Goal: Task Accomplishment & Management: Use online tool/utility

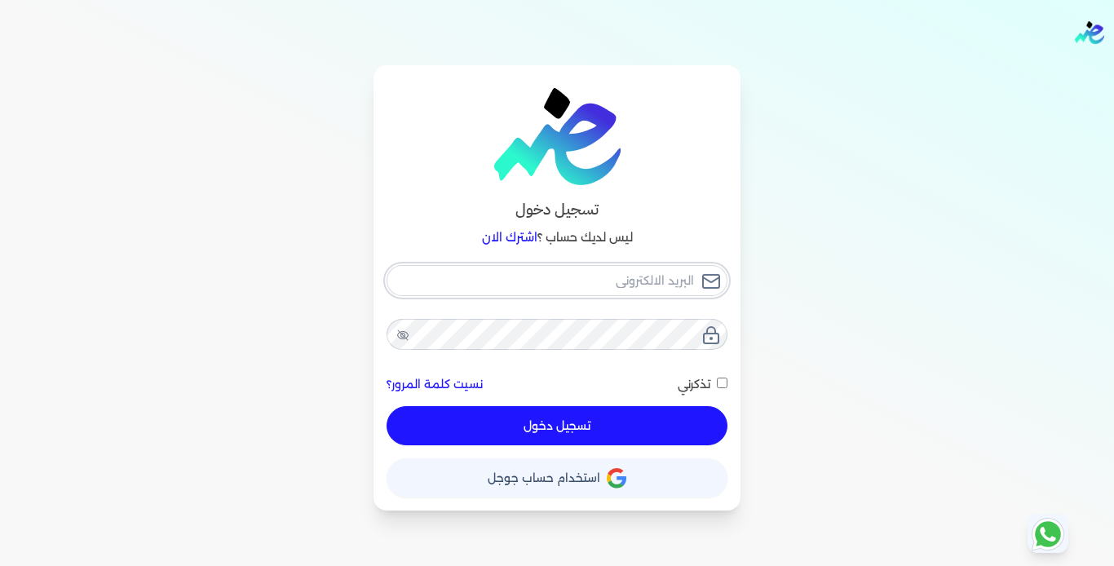
type input "[EMAIL_ADDRESS][DOMAIN_NAME]"
click at [637, 441] on button "تسجيل دخول" at bounding box center [557, 425] width 341 height 39
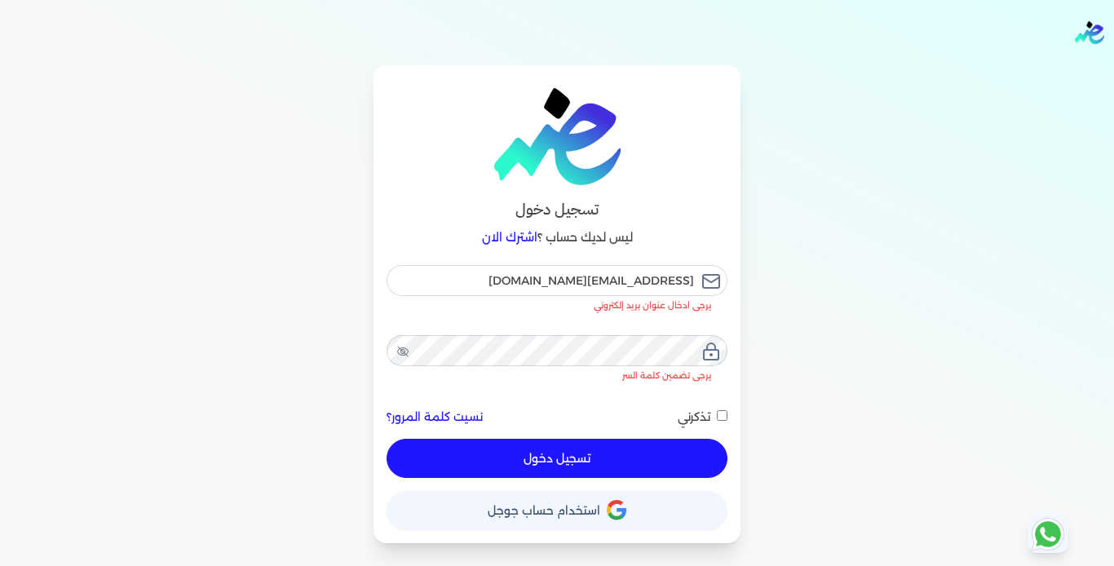
checkbox input "false"
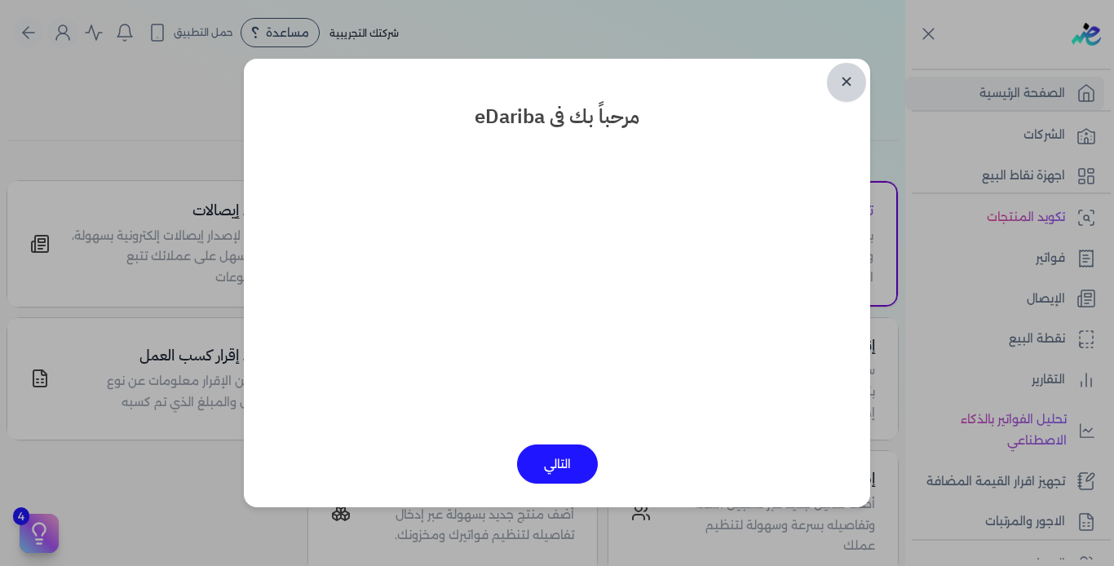
click at [844, 84] on link "✕" at bounding box center [846, 82] width 39 height 39
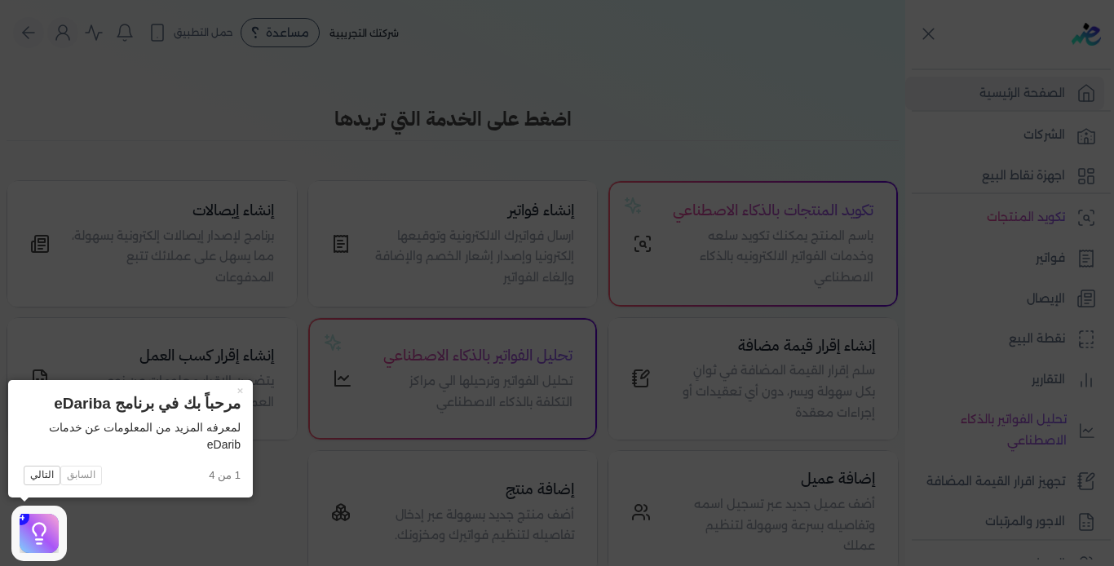
click at [86, 508] on icon at bounding box center [557, 283] width 1114 height 566
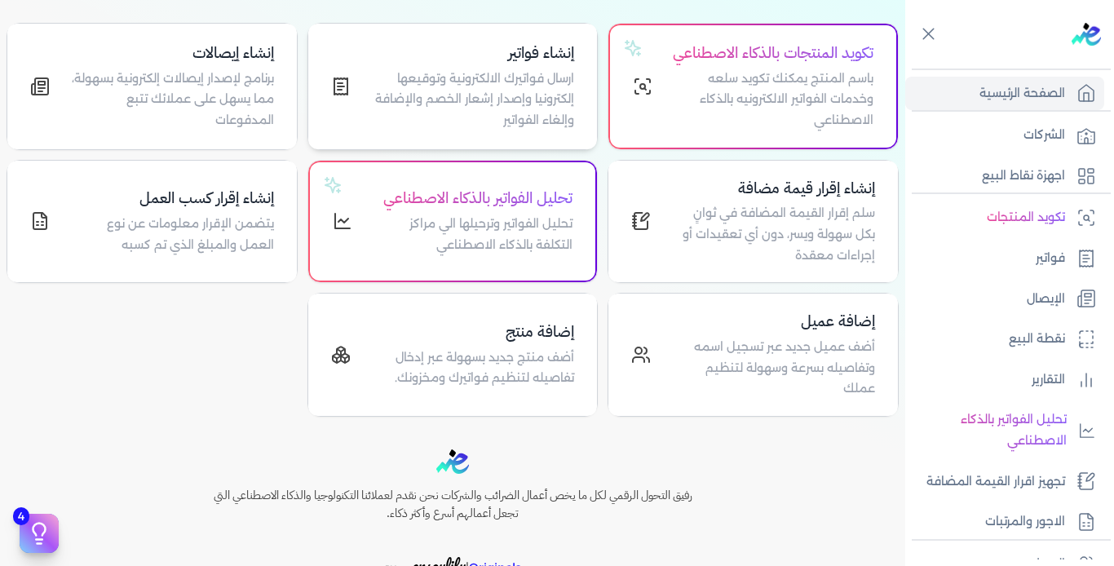
scroll to position [163, 0]
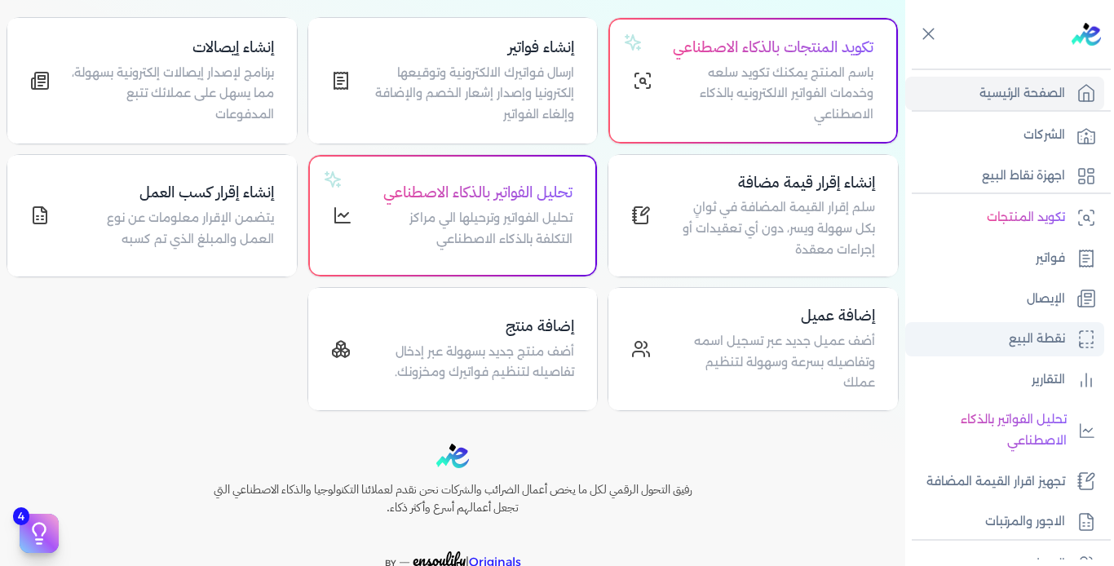
click at [1034, 347] on p "نقطة البيع" at bounding box center [1037, 339] width 56 height 21
select select
select select "EGP"
select select "EGS"
select select "B"
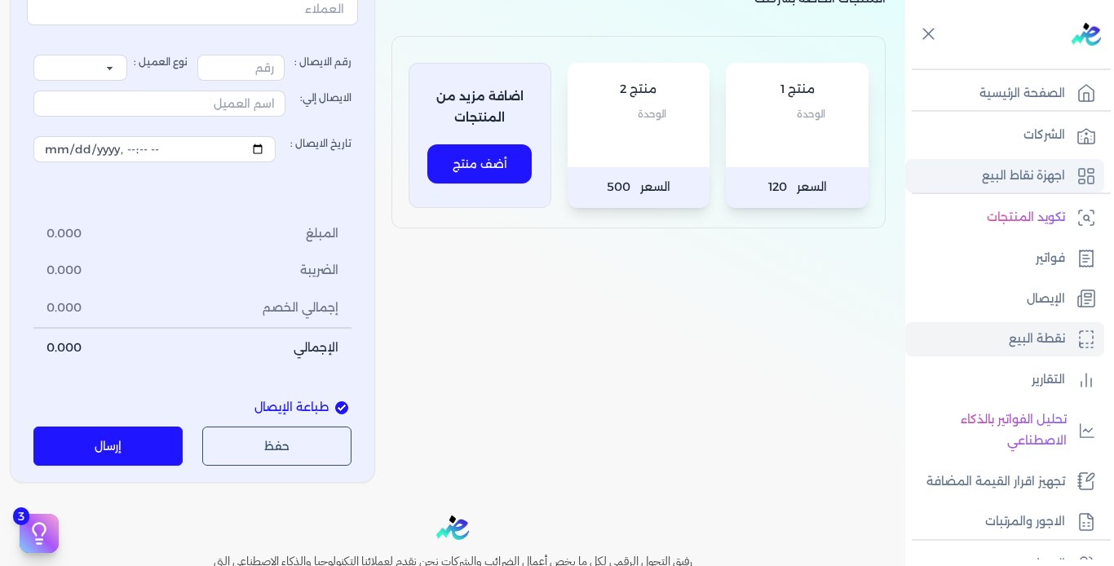
type input "1"
select select "P"
type input "عميل نقدي"
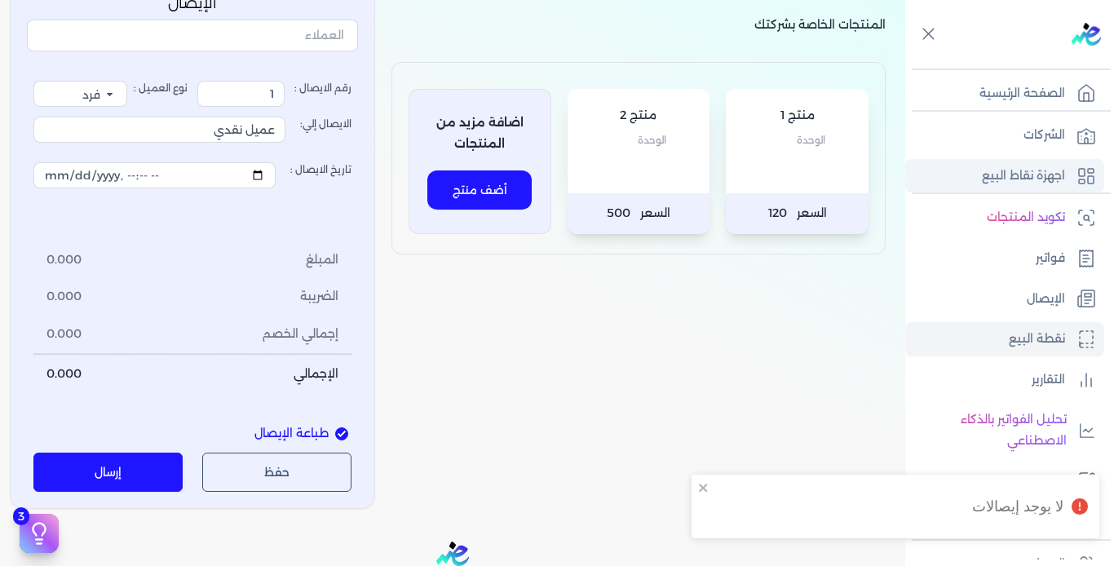
click at [1039, 170] on p "اجهزة نقاط البيع" at bounding box center [1023, 176] width 83 height 21
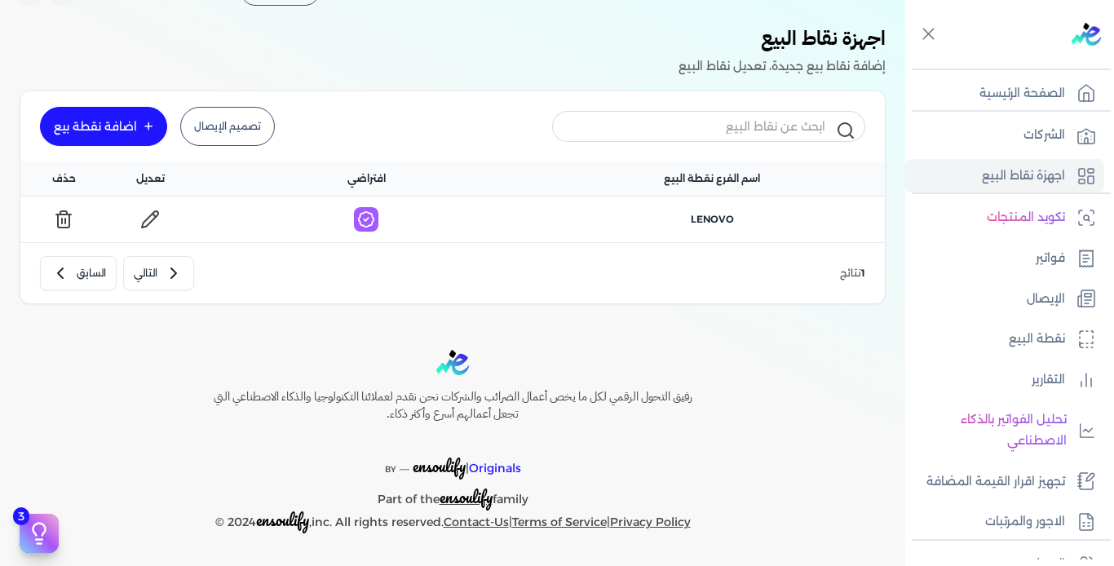
scroll to position [42, 0]
click at [245, 131] on link "تصميم الإيصال" at bounding box center [227, 126] width 95 height 39
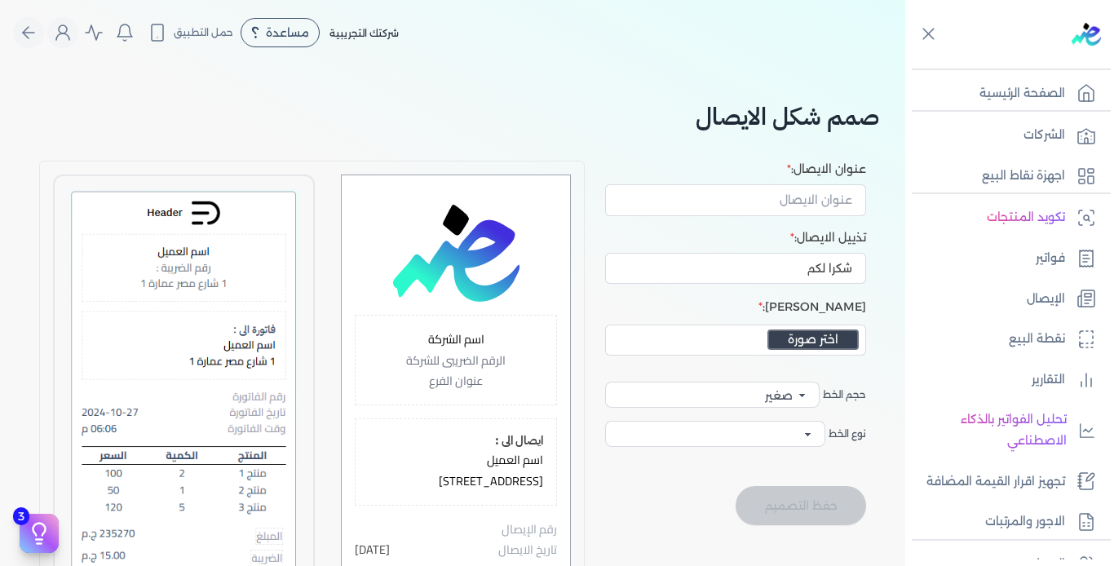
select select
click at [928, 33] on icon at bounding box center [929, 34] width 11 height 11
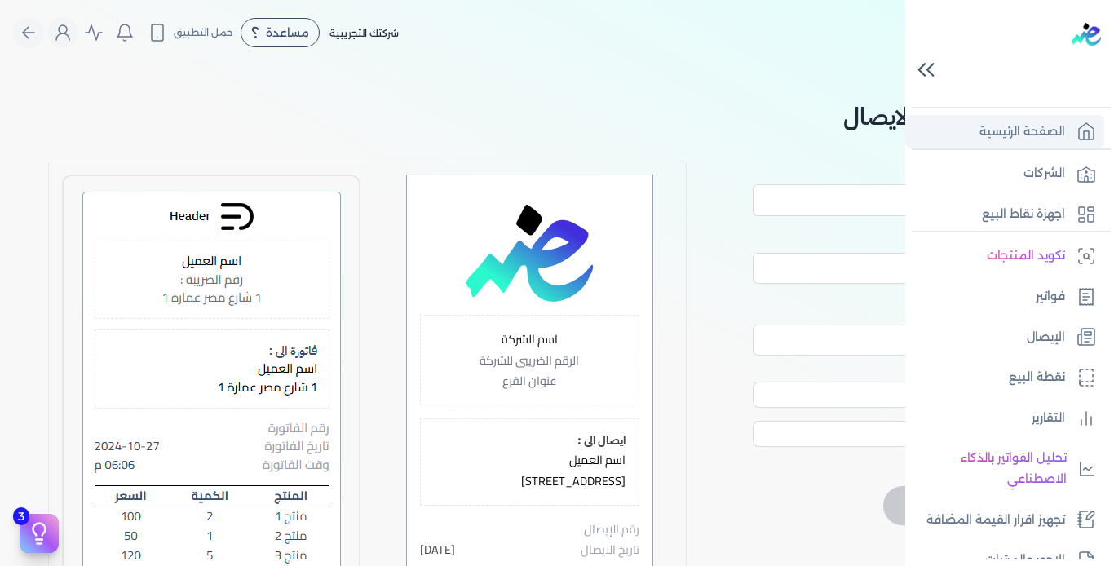
click at [1003, 131] on p "الصفحة الرئيسية" at bounding box center [1023, 132] width 86 height 21
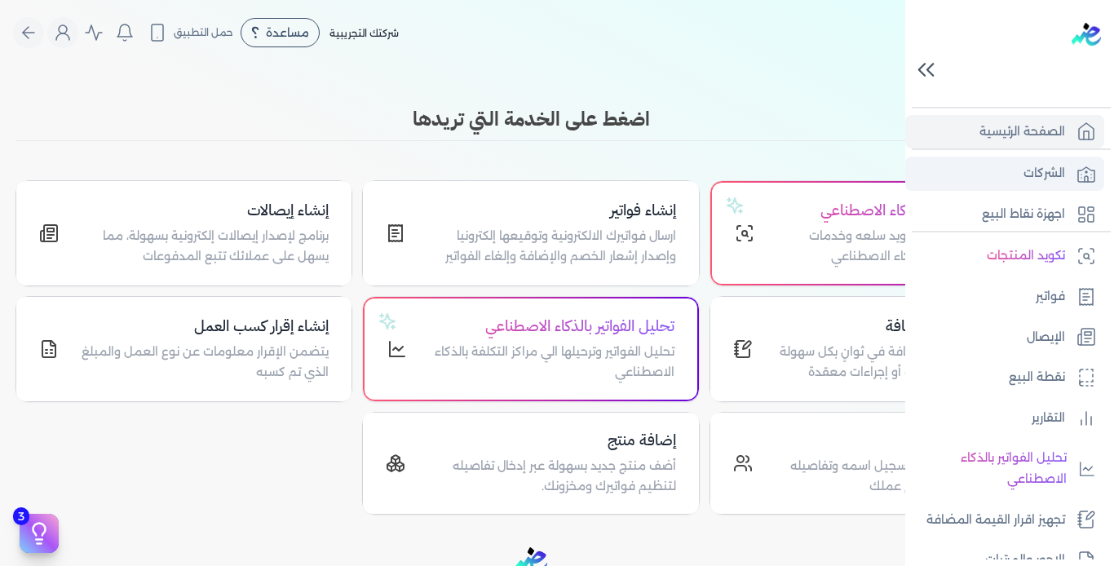
click at [1039, 171] on p "الشركات" at bounding box center [1045, 173] width 42 height 21
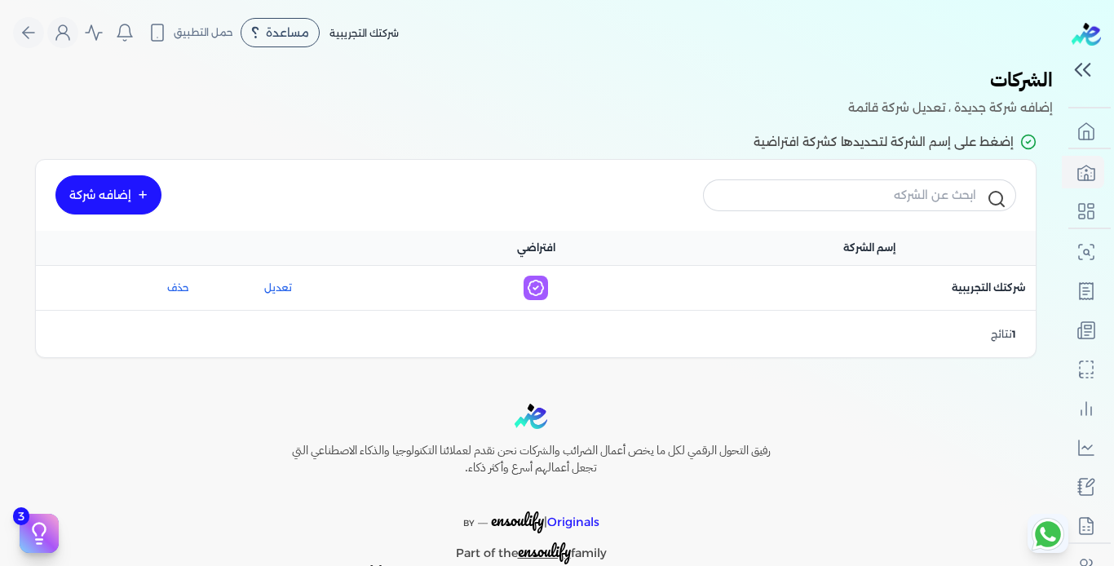
click at [142, 199] on icon at bounding box center [143, 195] width 10 height 10
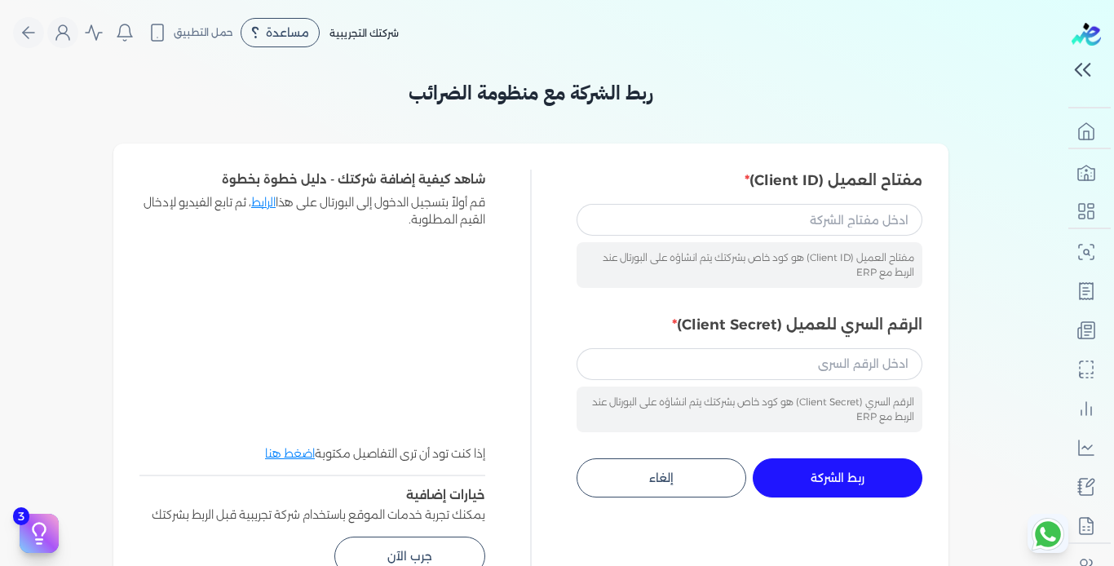
click at [653, 478] on button "إلغاء" at bounding box center [662, 477] width 170 height 39
